Goal: Complete application form

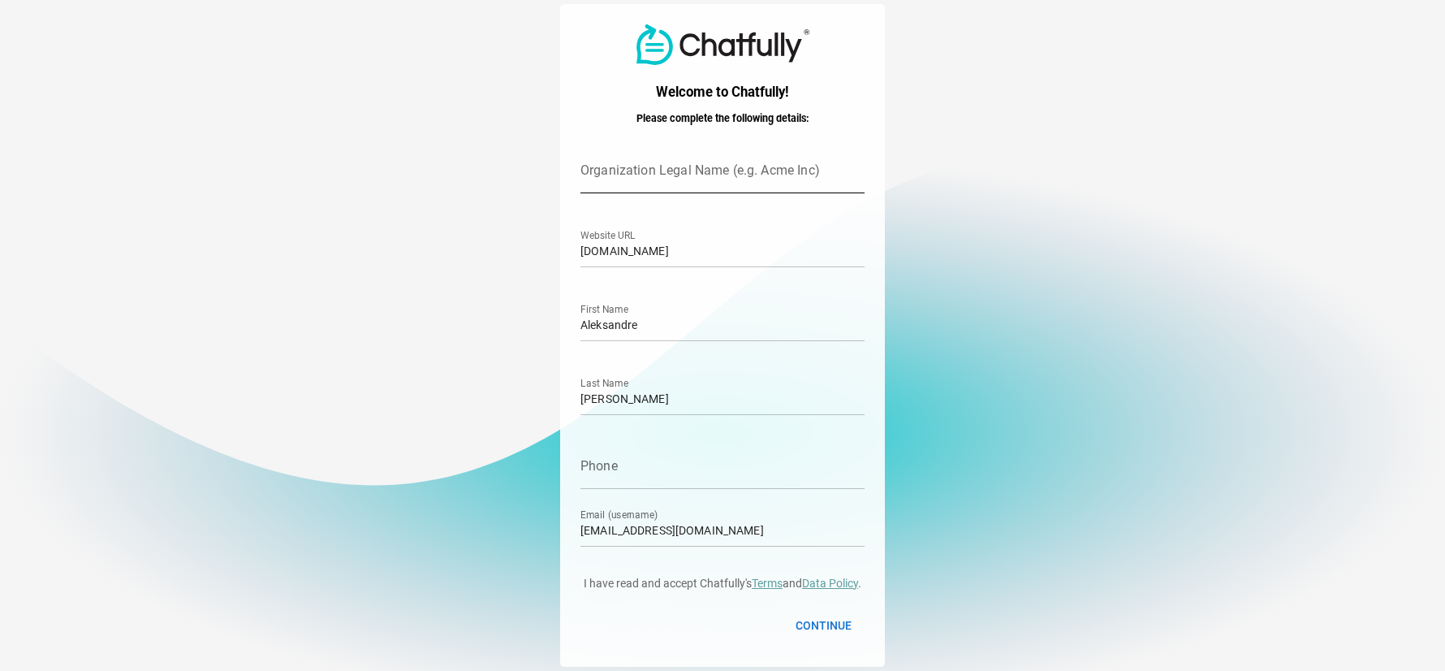
click at [638, 174] on input "Organization Legal Name (e.g. Acme Inc)" at bounding box center [723, 170] width 284 height 45
click at [594, 178] on input "CArlingford" at bounding box center [723, 170] width 284 height 45
click at [646, 183] on input "Carlingford" at bounding box center [723, 170] width 284 height 45
type input "Carlingford Heritage Trust"
click at [659, 399] on input "Andghuladze" at bounding box center [723, 391] width 284 height 45
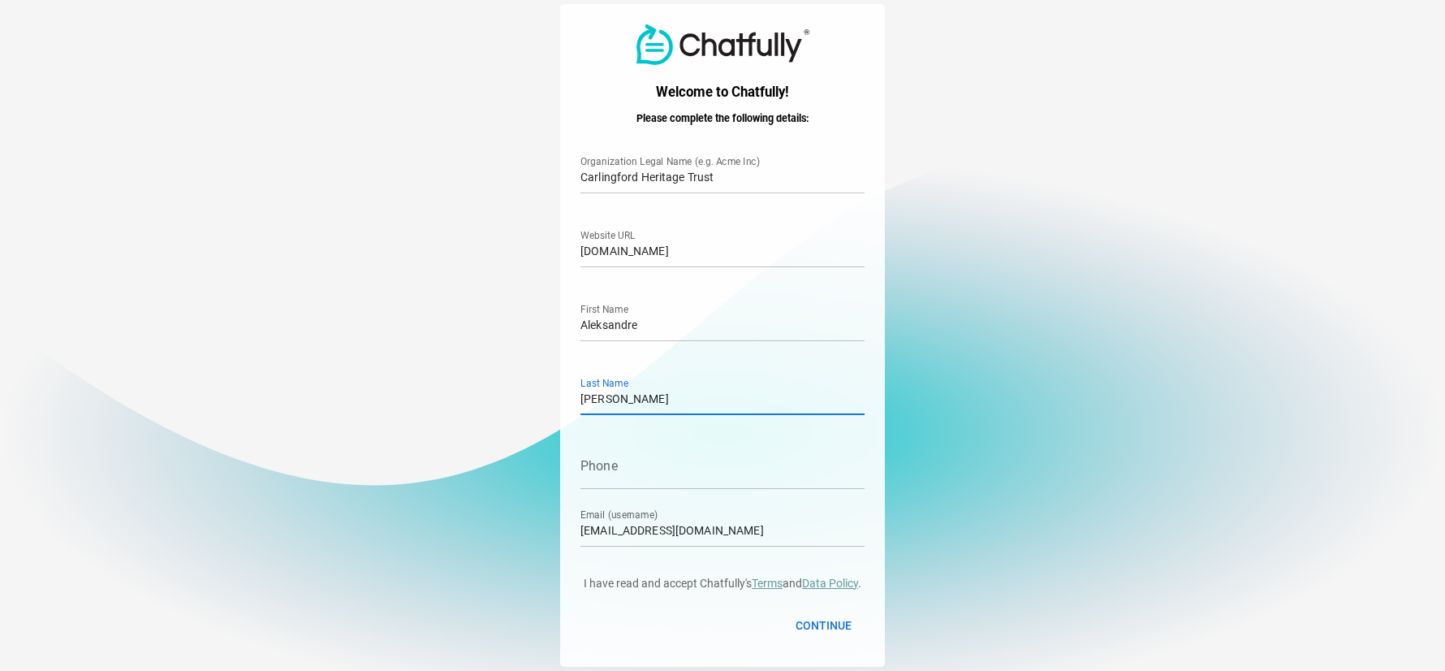
drag, startPoint x: 659, startPoint y: 397, endPoint x: 576, endPoint y: 404, distance: 83.9
click at [576, 404] on div "Welcome to Chatfully! Please complete the following details: Carlingford Herita…" at bounding box center [722, 335] width 325 height 662
drag, startPoint x: 641, startPoint y: 327, endPoint x: 571, endPoint y: 322, distance: 70.0
click at [571, 322] on div "Welcome to Chatfully! Please complete the following details: Carlingford Herita…" at bounding box center [722, 335] width 325 height 662
type input "Alex"
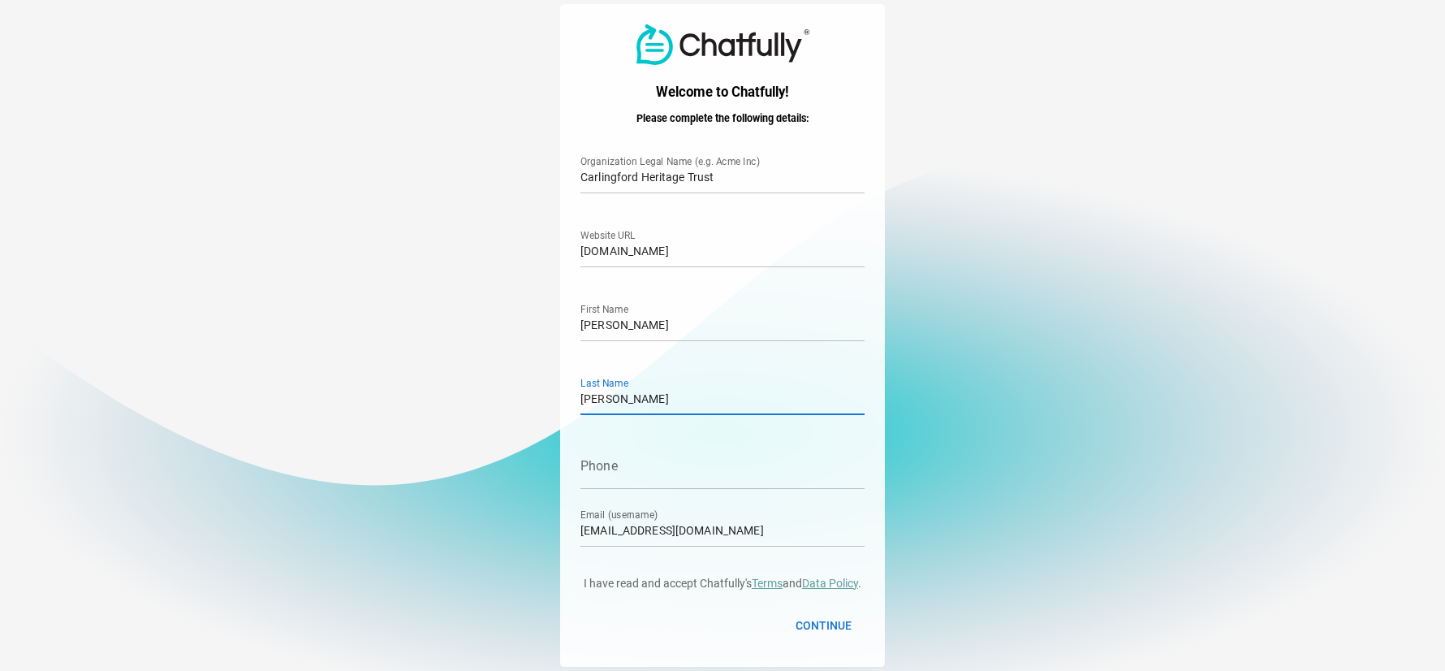
click at [660, 391] on input "Andghuladze" at bounding box center [723, 391] width 284 height 45
drag, startPoint x: 660, startPoint y: 394, endPoint x: 577, endPoint y: 393, distance: 82.8
click at [575, 393] on div "Welcome to Chatfully! Please complete the following details: Carlingford Herita…" at bounding box center [722, 335] width 325 height 662
click at [611, 478] on input "Phone" at bounding box center [723, 465] width 284 height 45
click at [598, 473] on input "Phone" at bounding box center [723, 465] width 284 height 45
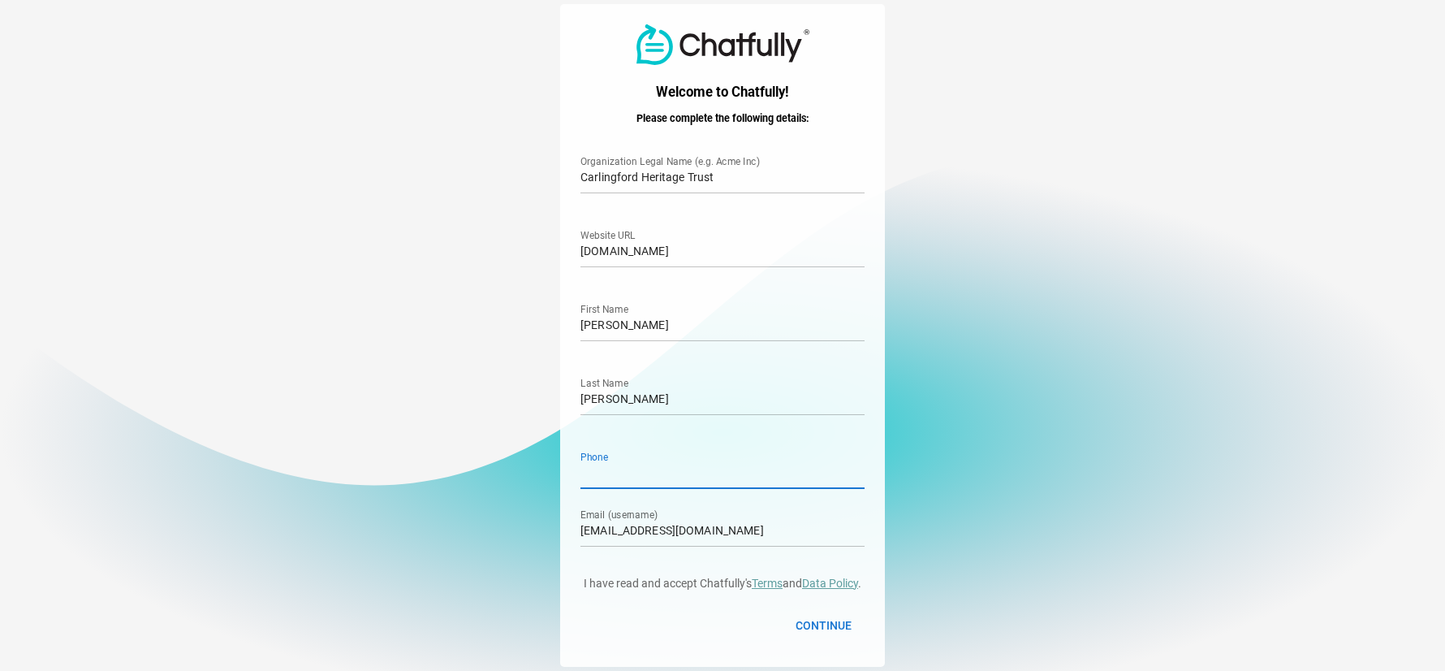
paste input "+353 42 937 3454"
type input "+353 42 937 3454"
click at [818, 624] on span "Continue" at bounding box center [824, 625] width 56 height 19
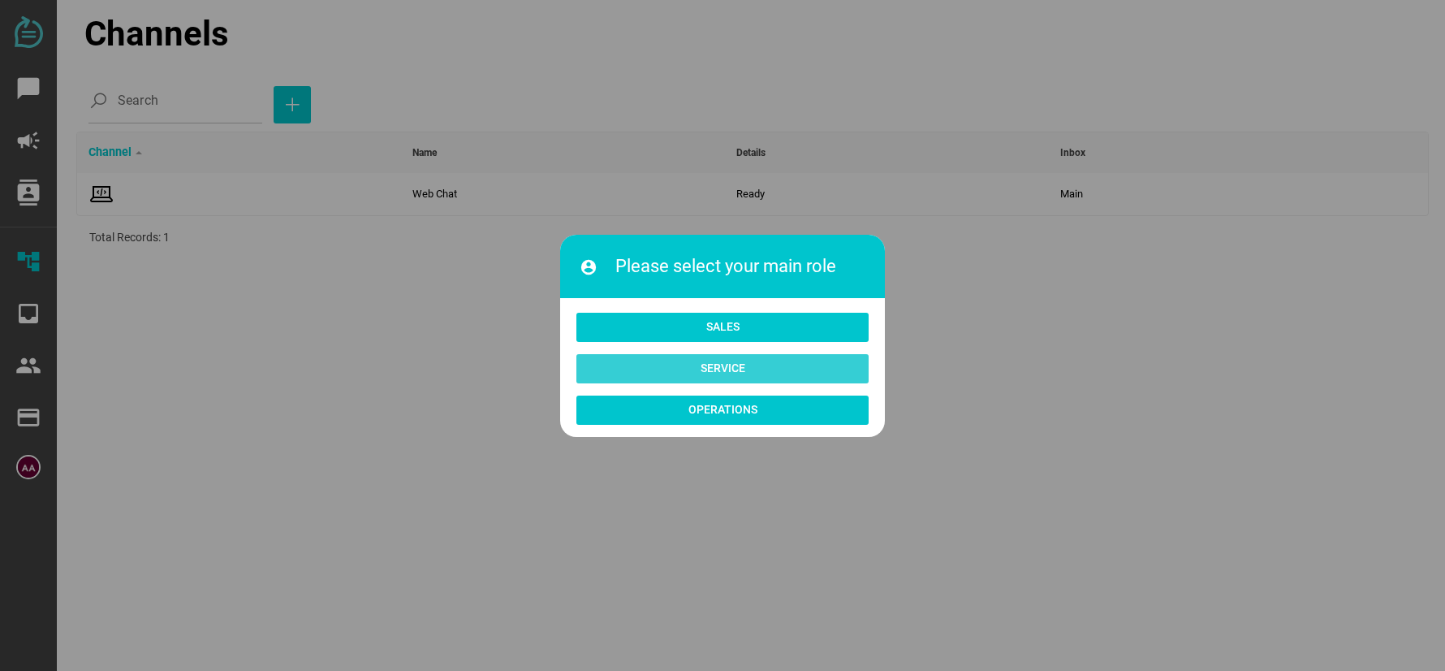
click at [719, 371] on span "Service" at bounding box center [723, 367] width 45 height 19
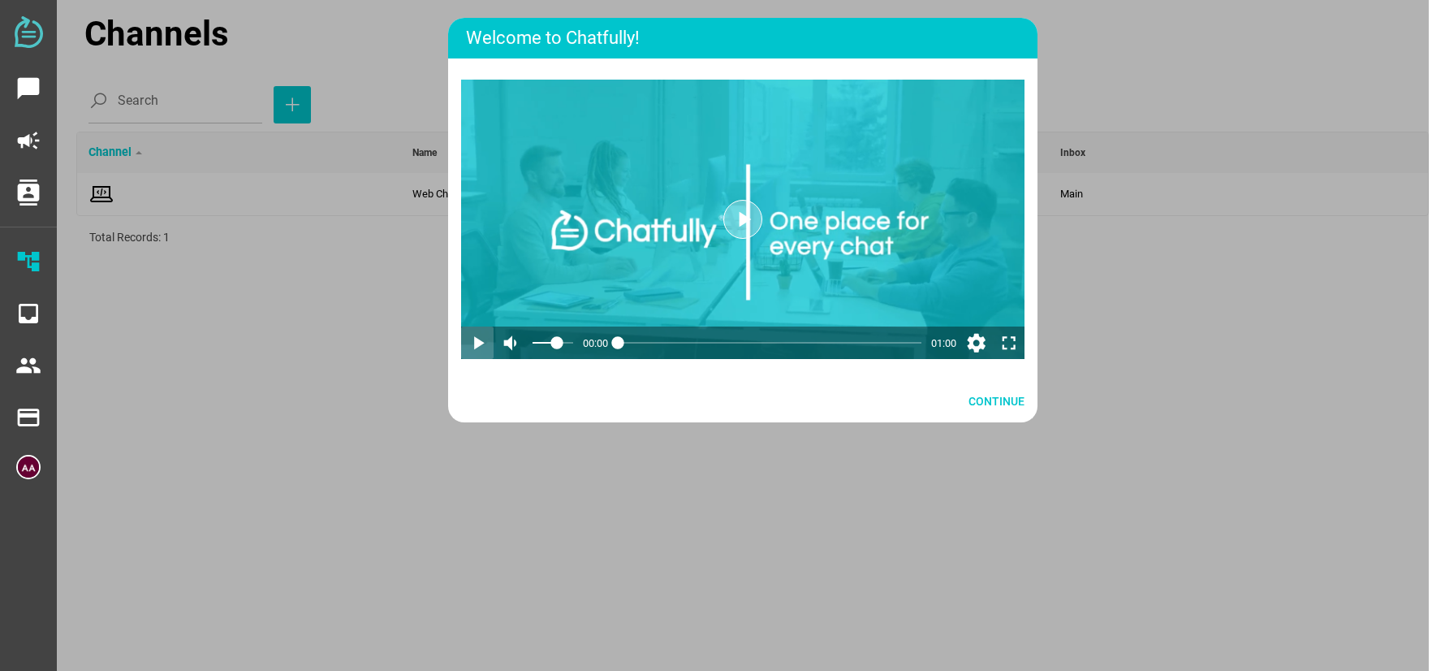
click at [478, 339] on icon "play_arrow" at bounding box center [477, 343] width 22 height 22
drag, startPoint x: 562, startPoint y: 384, endPoint x: 588, endPoint y: 387, distance: 26.2
click at [588, 387] on html "chat_bubble campaign contacts account_tree inbox people payment payment Channel…" at bounding box center [722, 335] width 1445 height 671
click at [624, 359] on div at bounding box center [770, 342] width 304 height 32
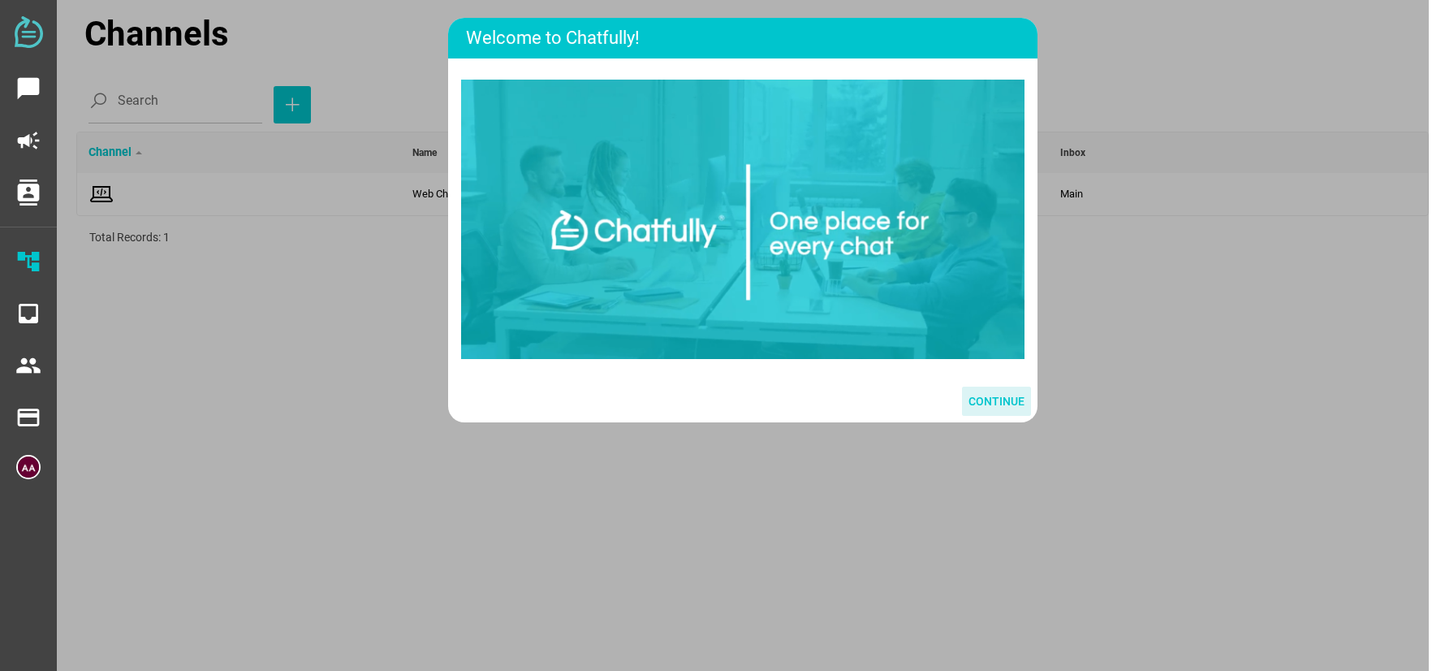
click at [997, 411] on span "Continue" at bounding box center [997, 400] width 56 height 19
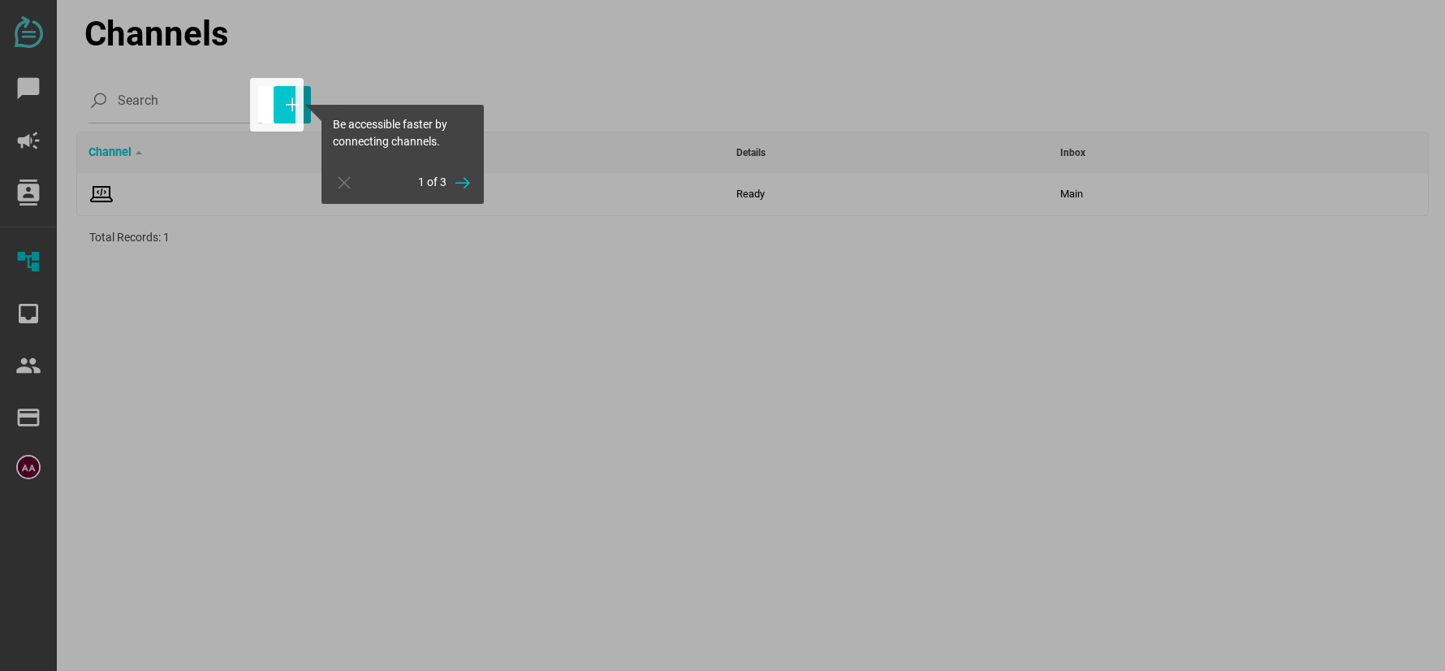
click at [428, 300] on div at bounding box center [871, 335] width 1150 height 671
